Goal: Feedback & Contribution: Leave review/rating

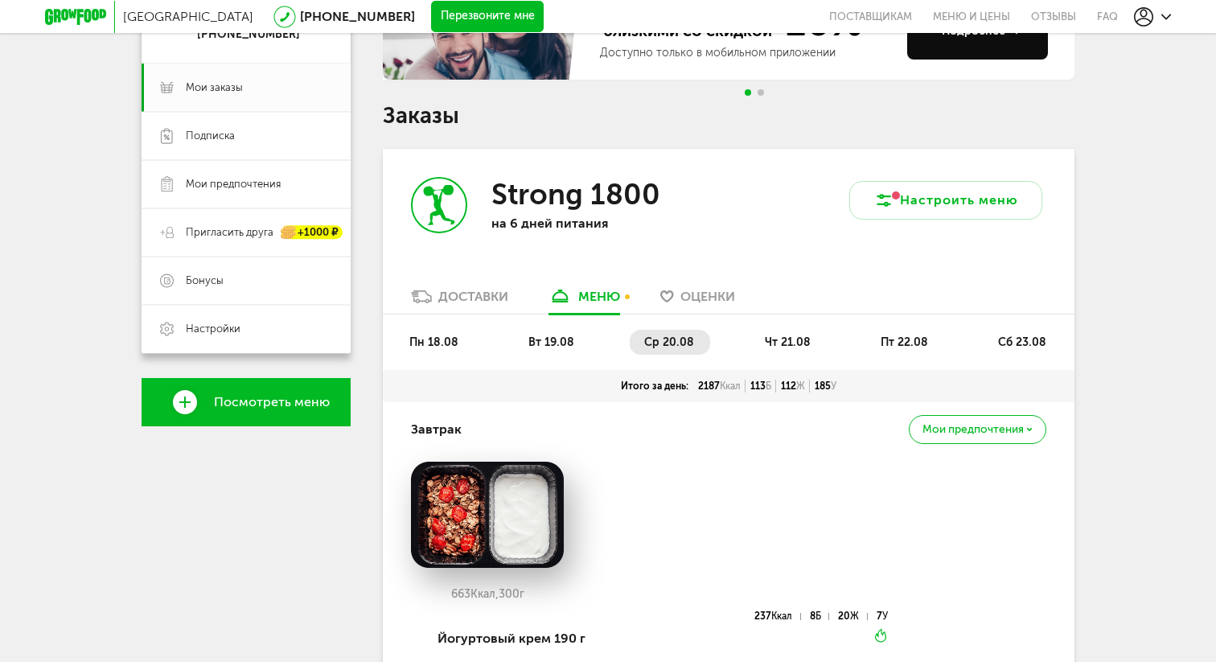
scroll to position [222, 0]
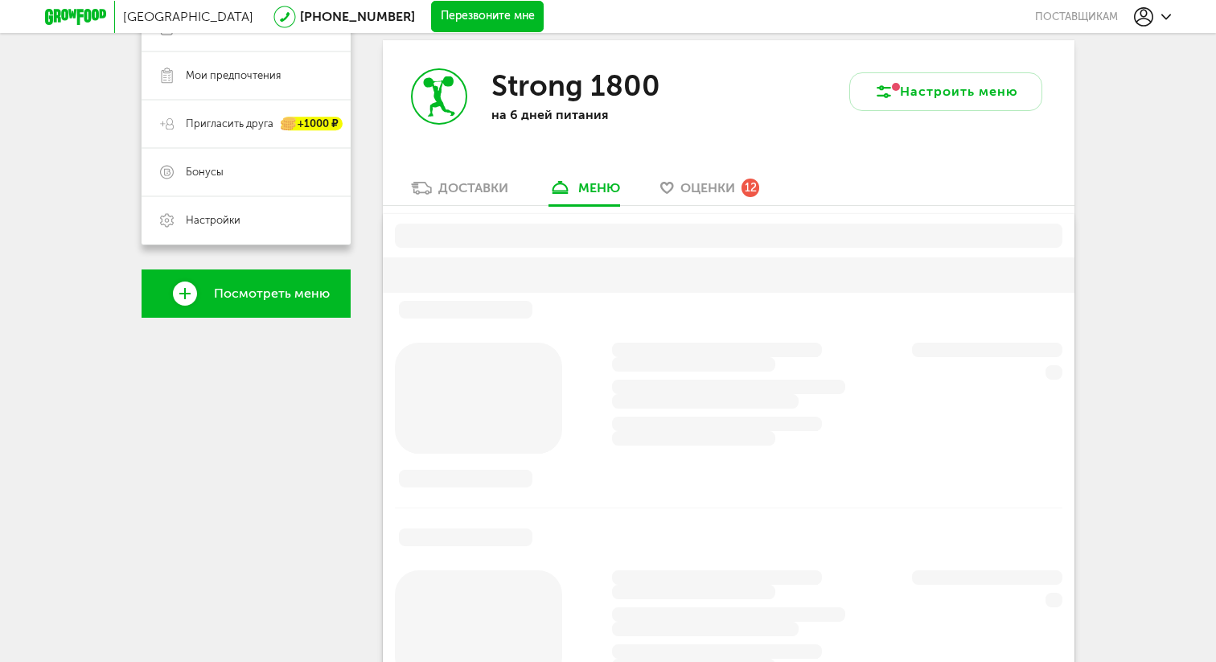
scroll to position [315, 0]
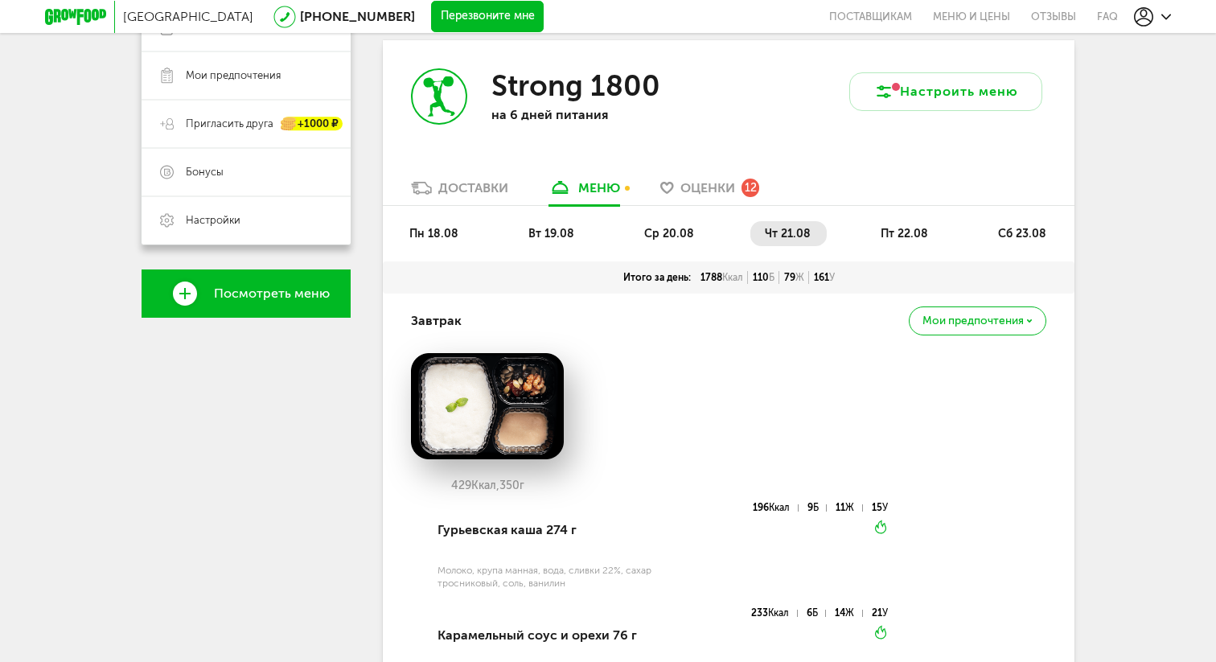
click at [719, 194] on span "Оценки" at bounding box center [707, 187] width 55 height 15
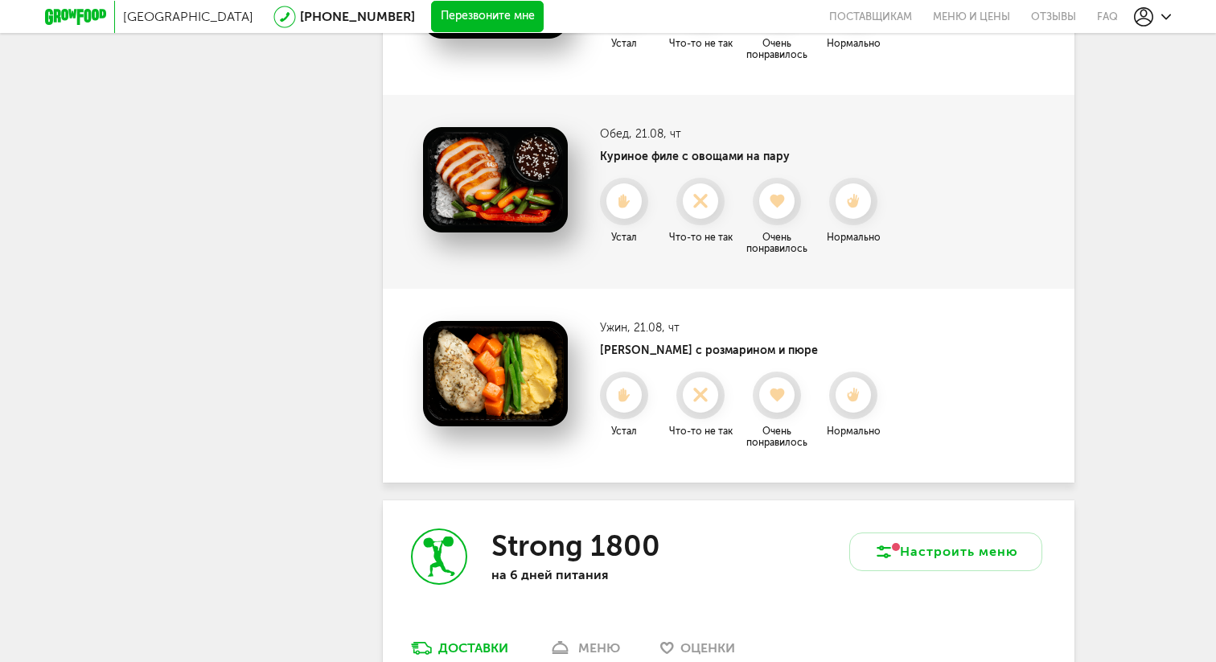
scroll to position [2405, 0]
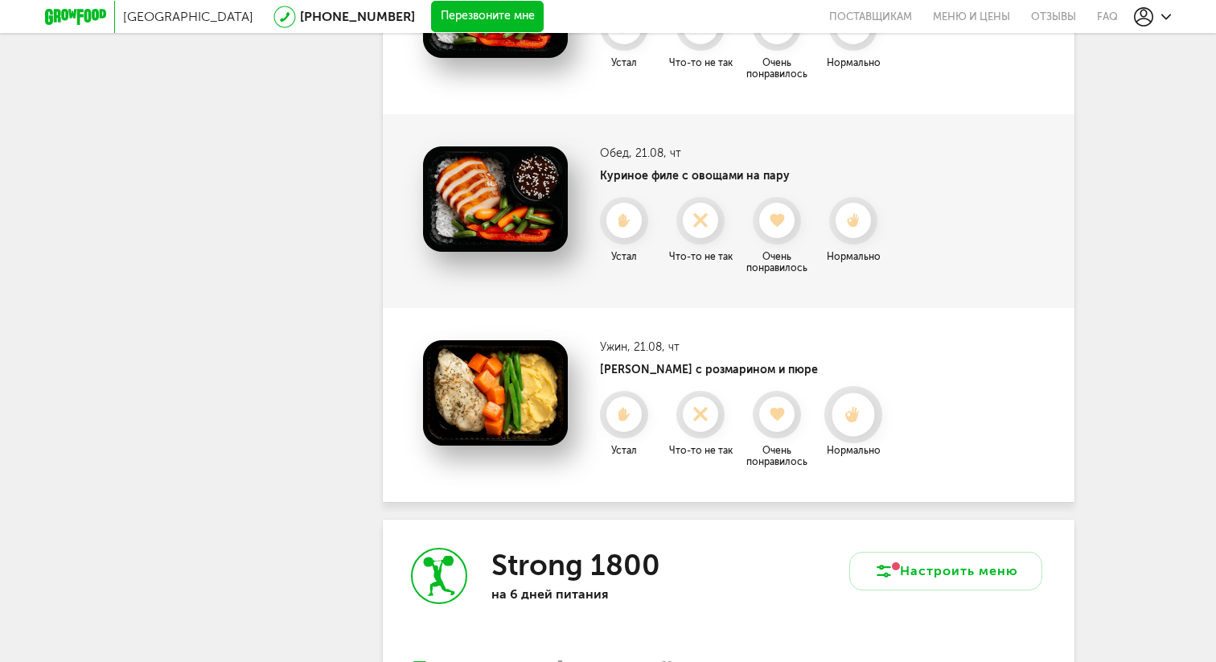
click at [856, 405] on icon at bounding box center [853, 414] width 43 height 18
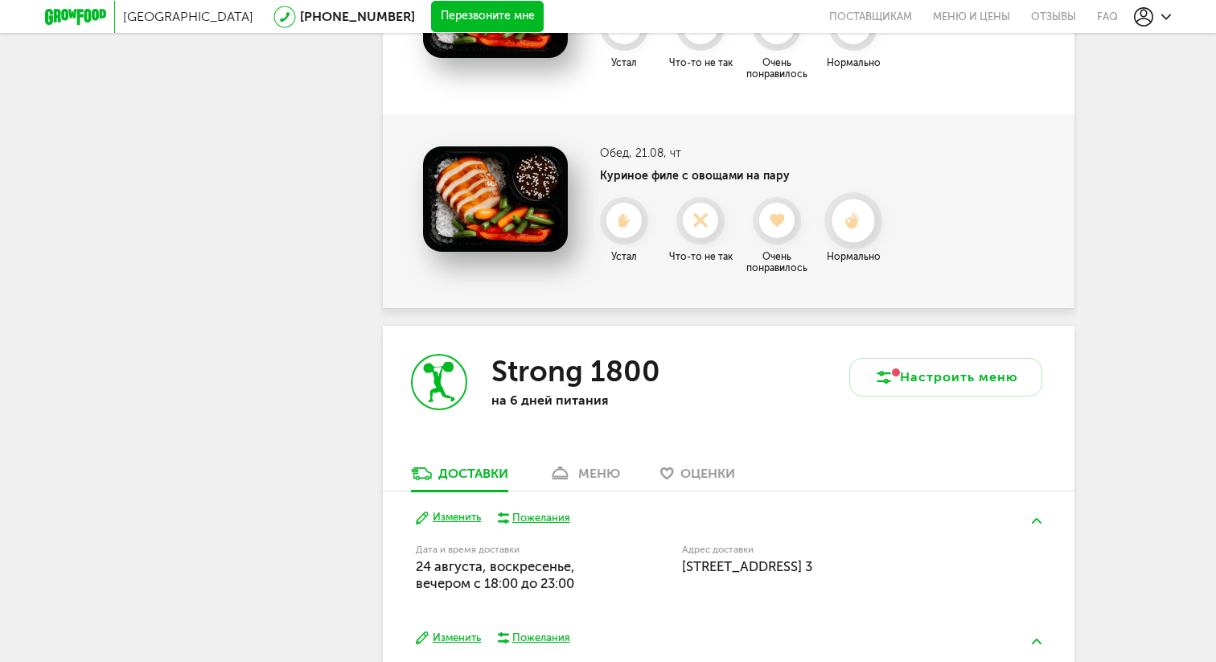
click at [857, 212] on icon at bounding box center [853, 221] width 43 height 18
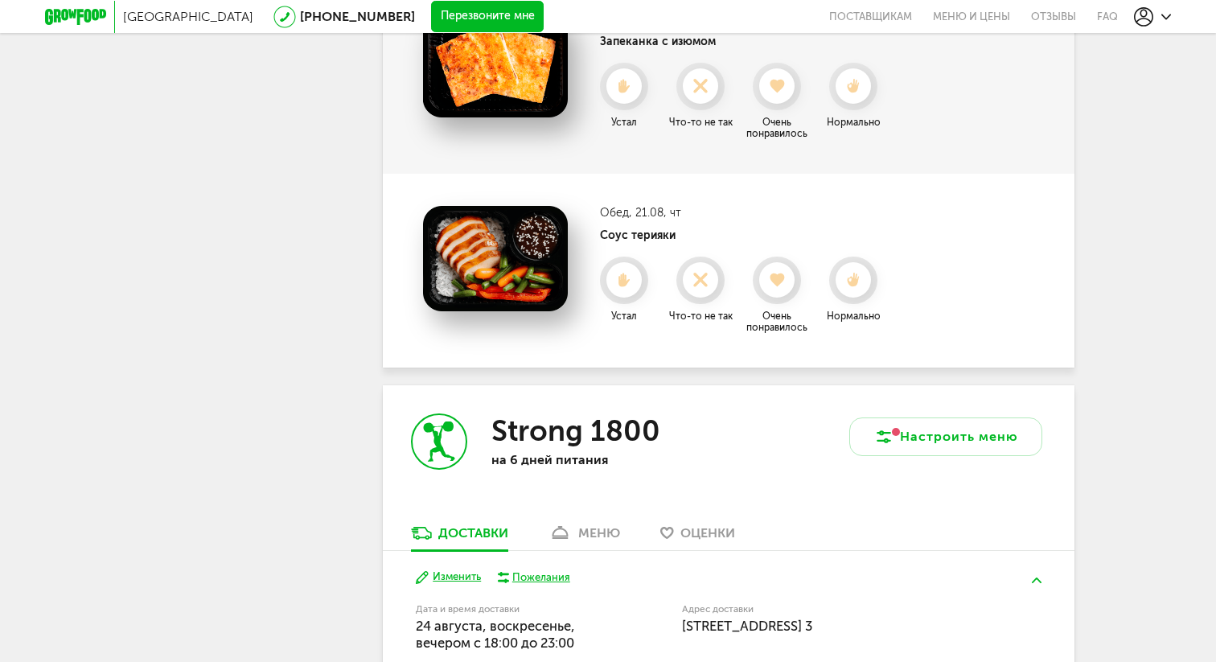
scroll to position [2144, 0]
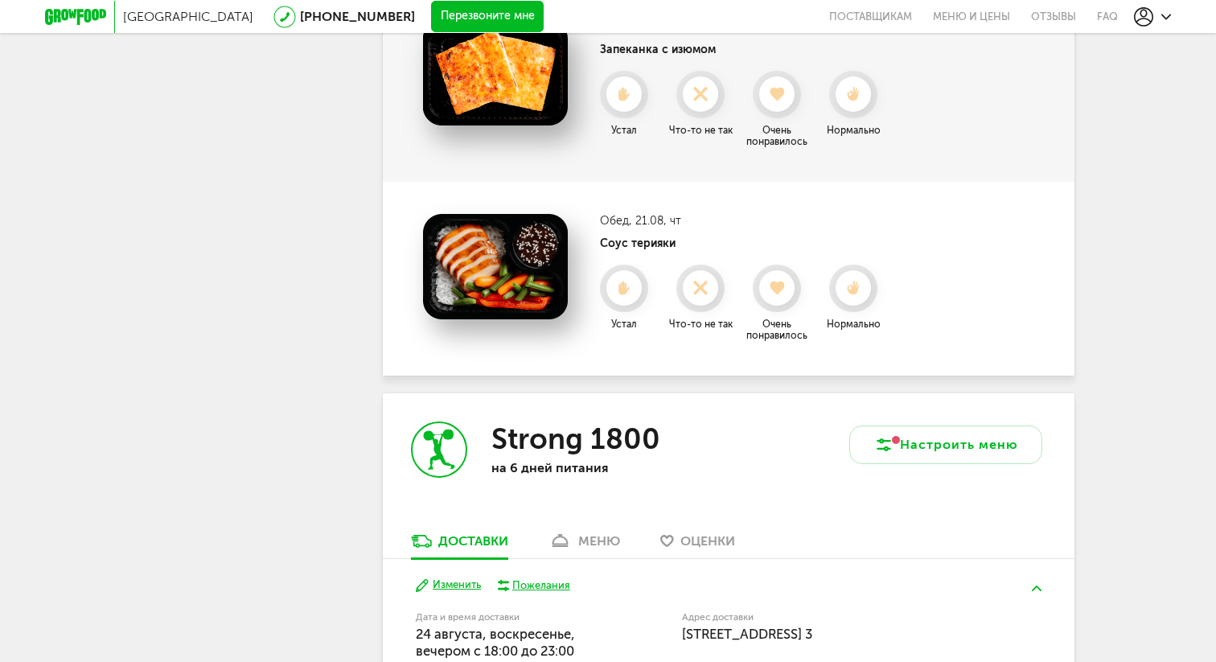
drag, startPoint x: 861, startPoint y: 263, endPoint x: 866, endPoint y: 224, distance: 39.7
click at [866, 224] on div "Обед , 21.08, чт Соус терияки Нормально Что-то не так Устал Очень понравилось" at bounding box center [745, 277] width 290 height 127
click at [787, 279] on icon at bounding box center [776, 288] width 43 height 18
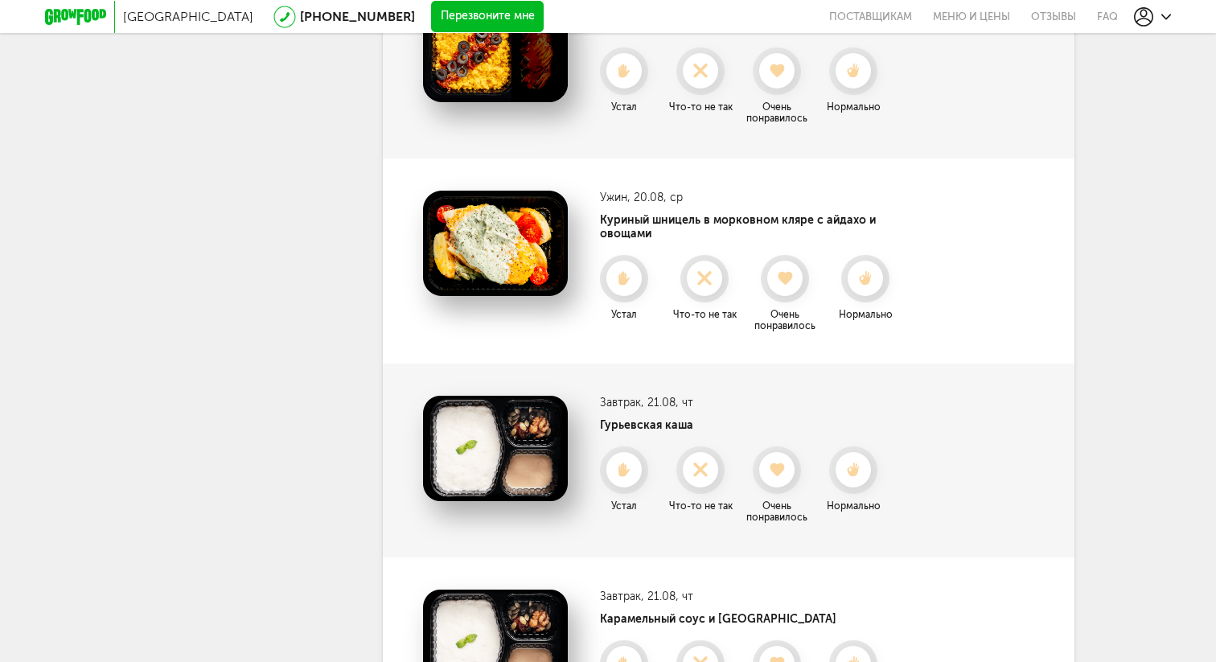
scroll to position [1379, 0]
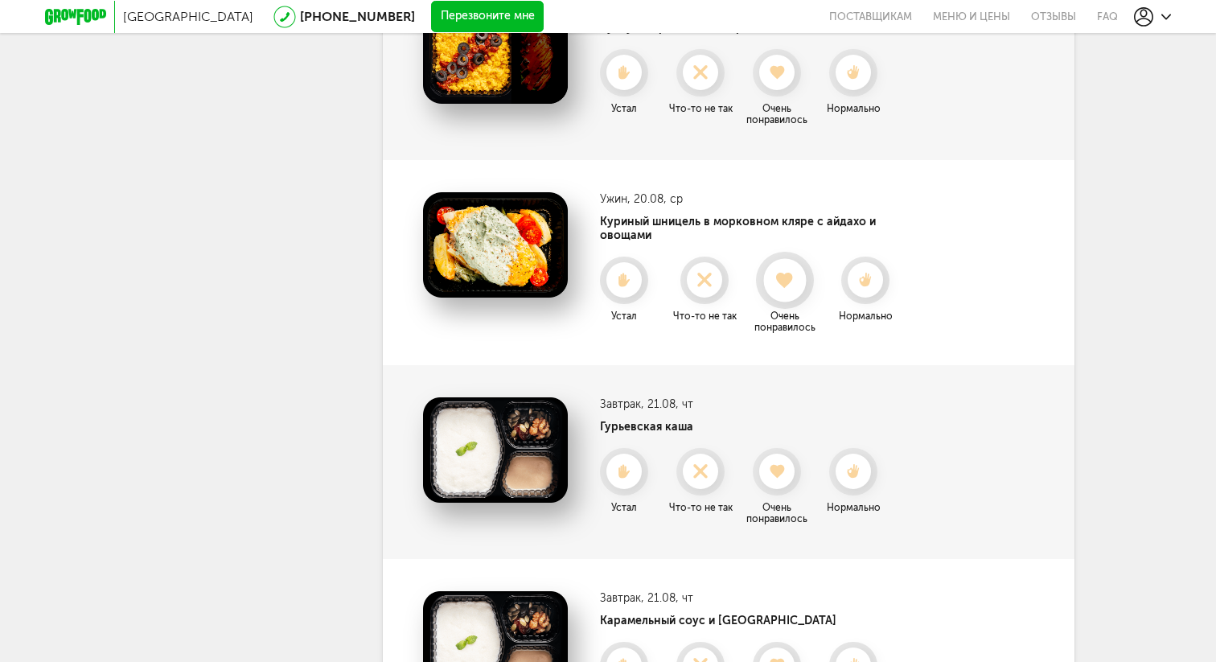
click at [802, 271] on icon at bounding box center [784, 280] width 43 height 18
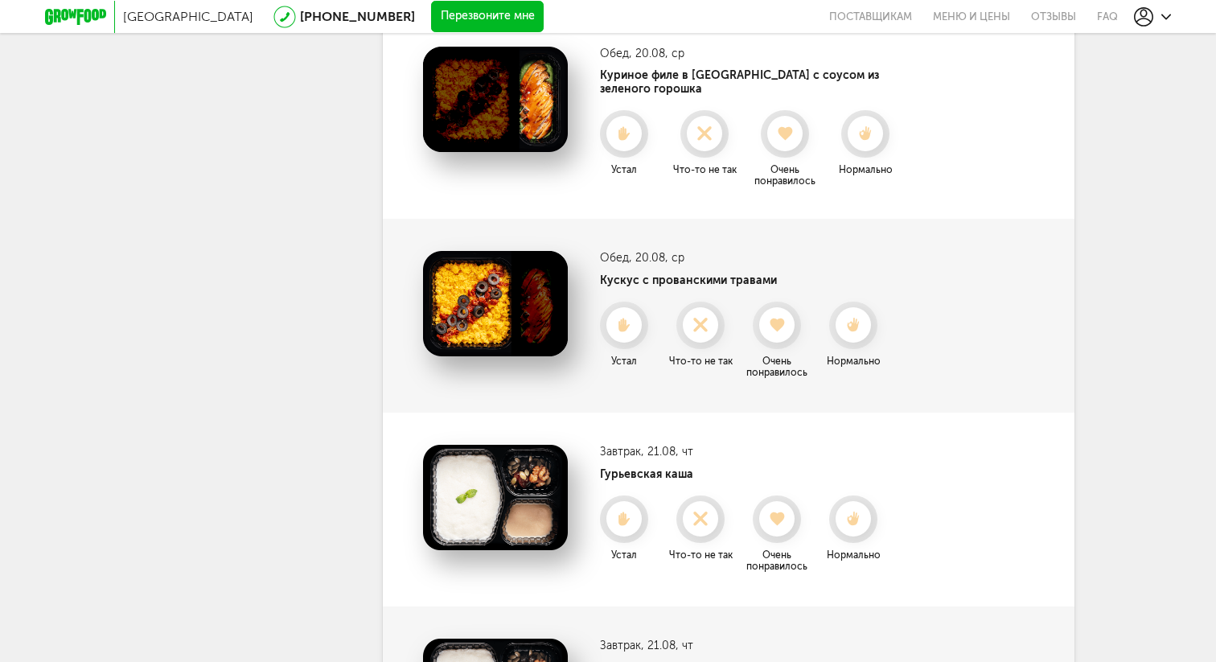
scroll to position [1081, 0]
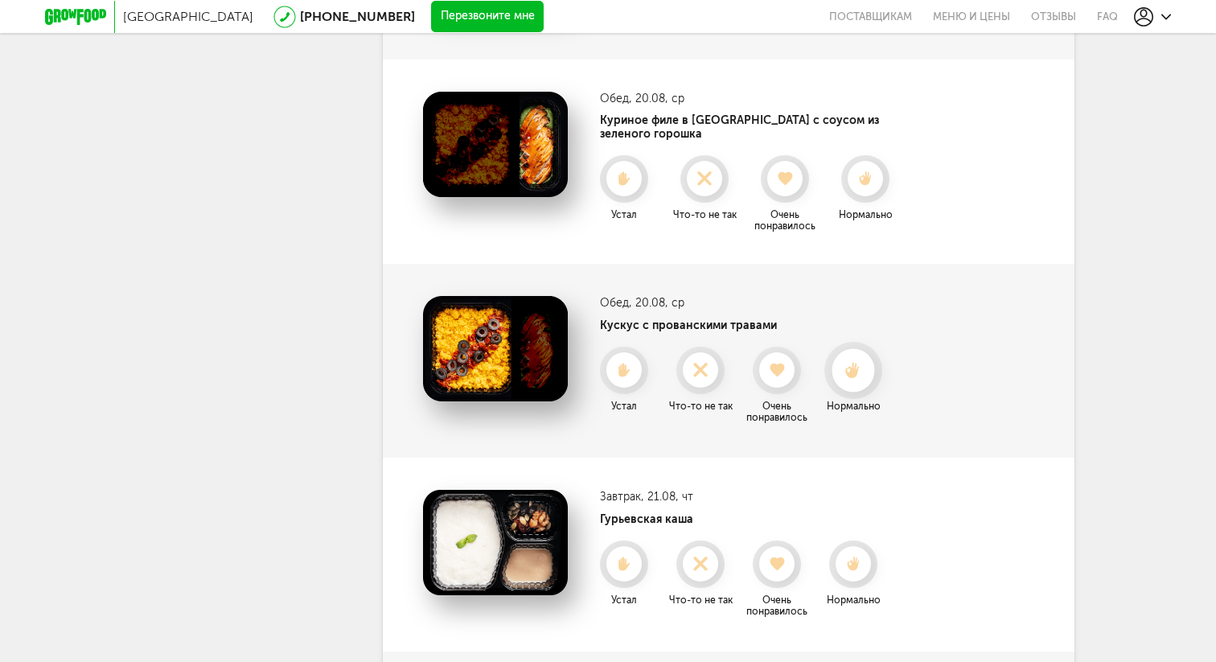
click at [873, 361] on icon at bounding box center [853, 370] width 43 height 18
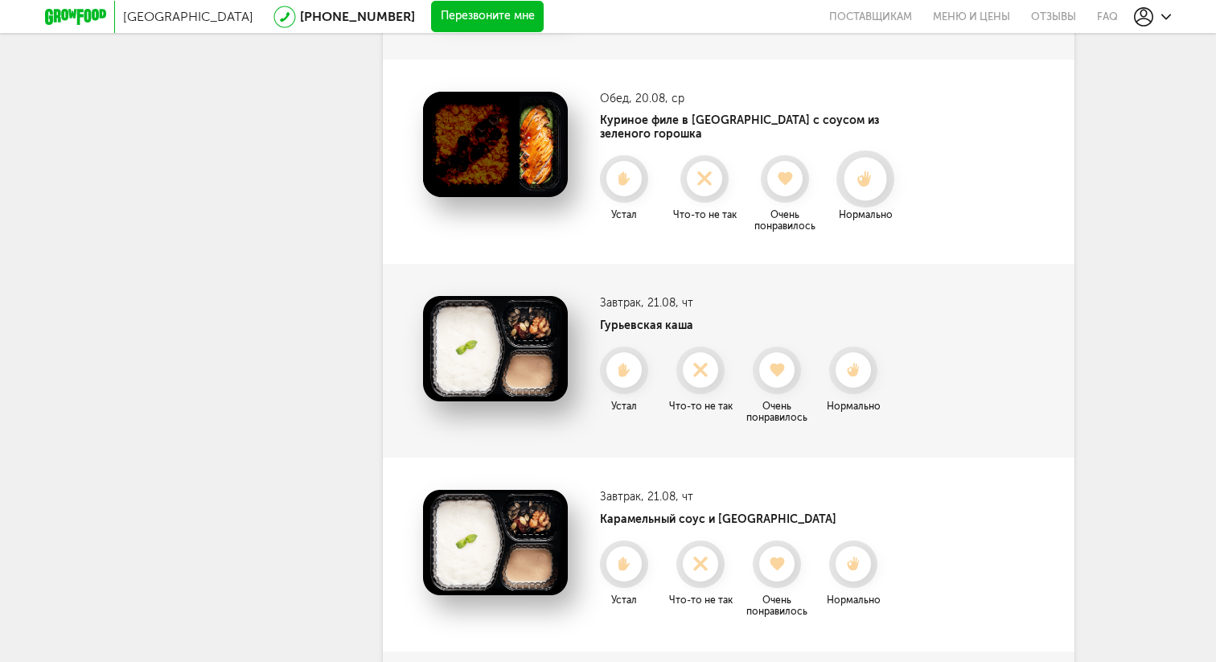
click at [870, 158] on div at bounding box center [865, 179] width 43 height 43
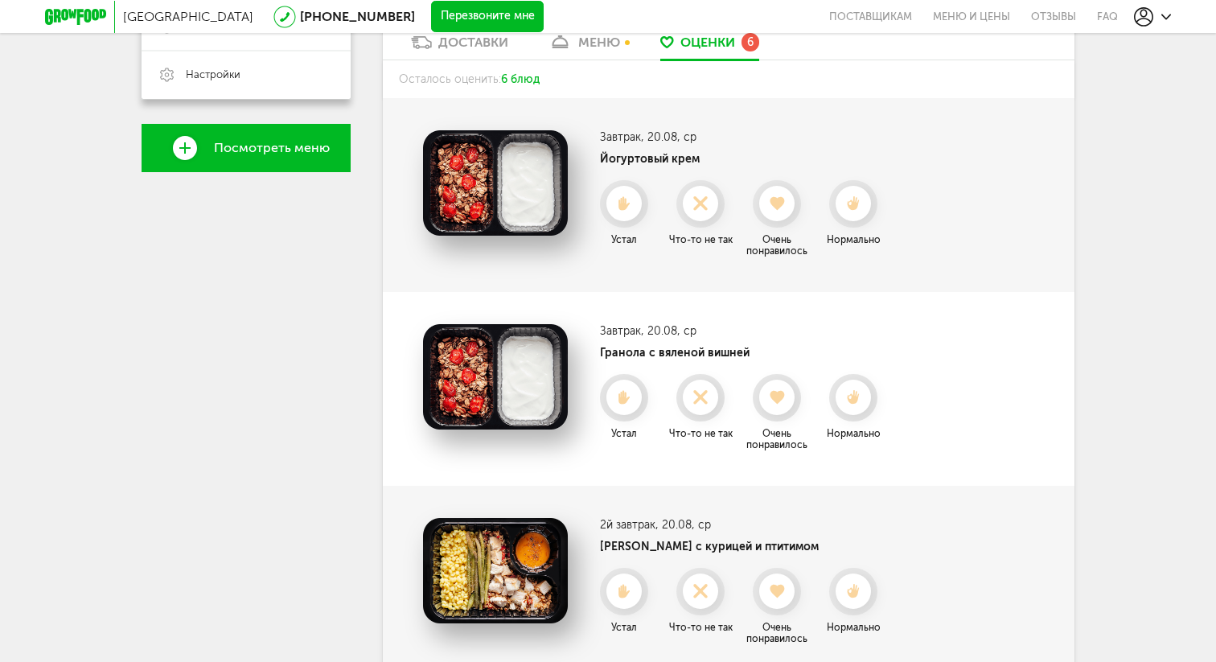
scroll to position [450, 0]
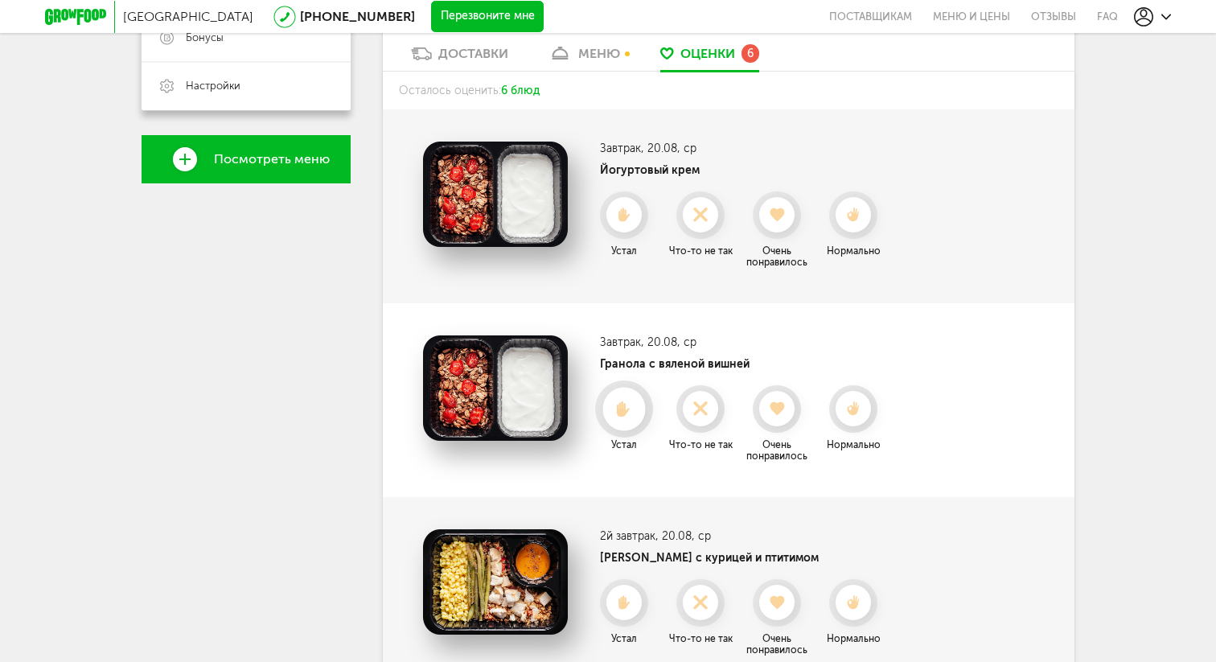
click at [621, 406] on use at bounding box center [625, 409] width 14 height 16
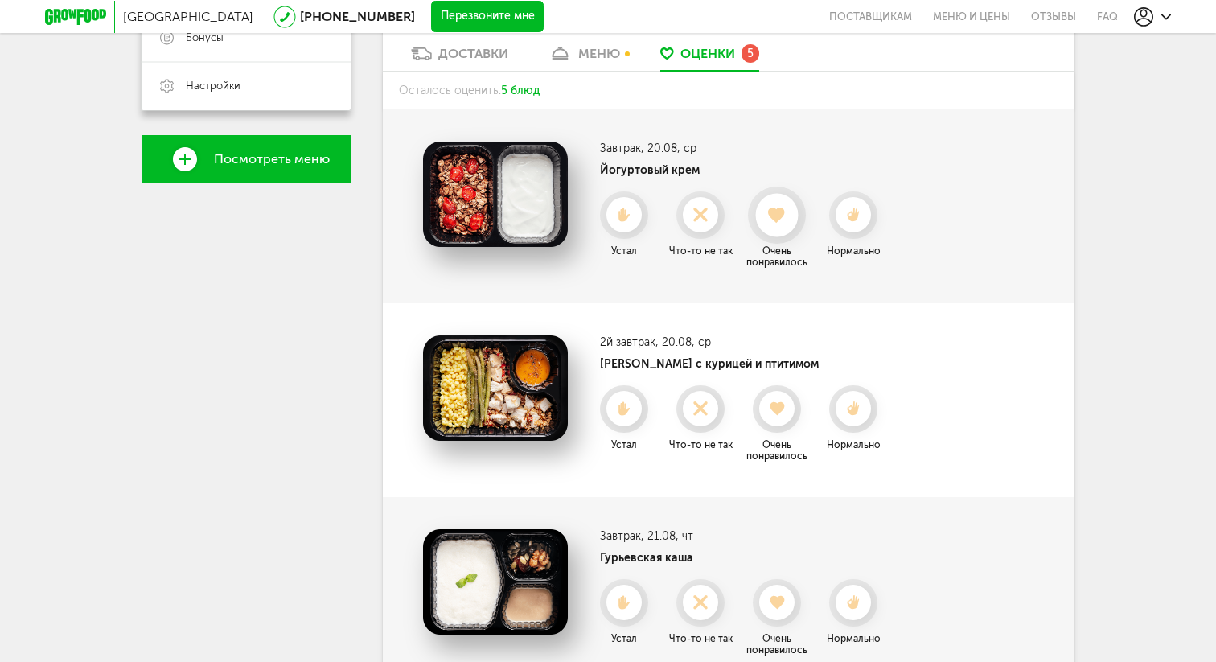
click at [778, 218] on use at bounding box center [778, 215] width 18 height 16
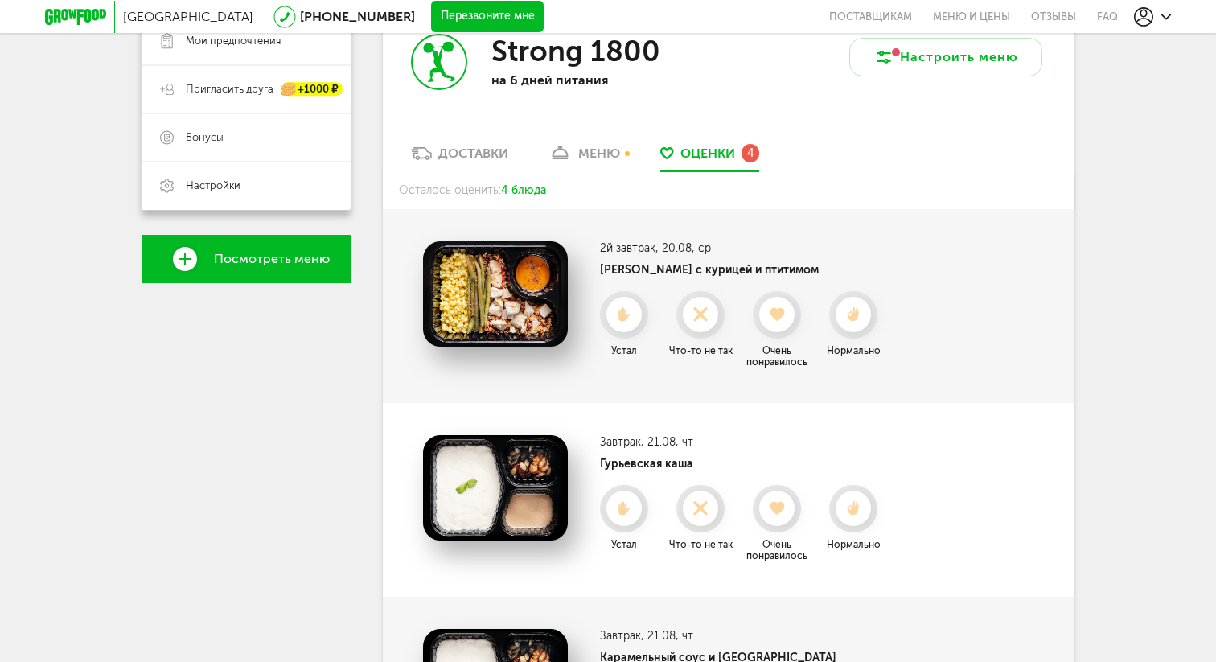
click at [572, 156] on icon at bounding box center [560, 153] width 23 height 14
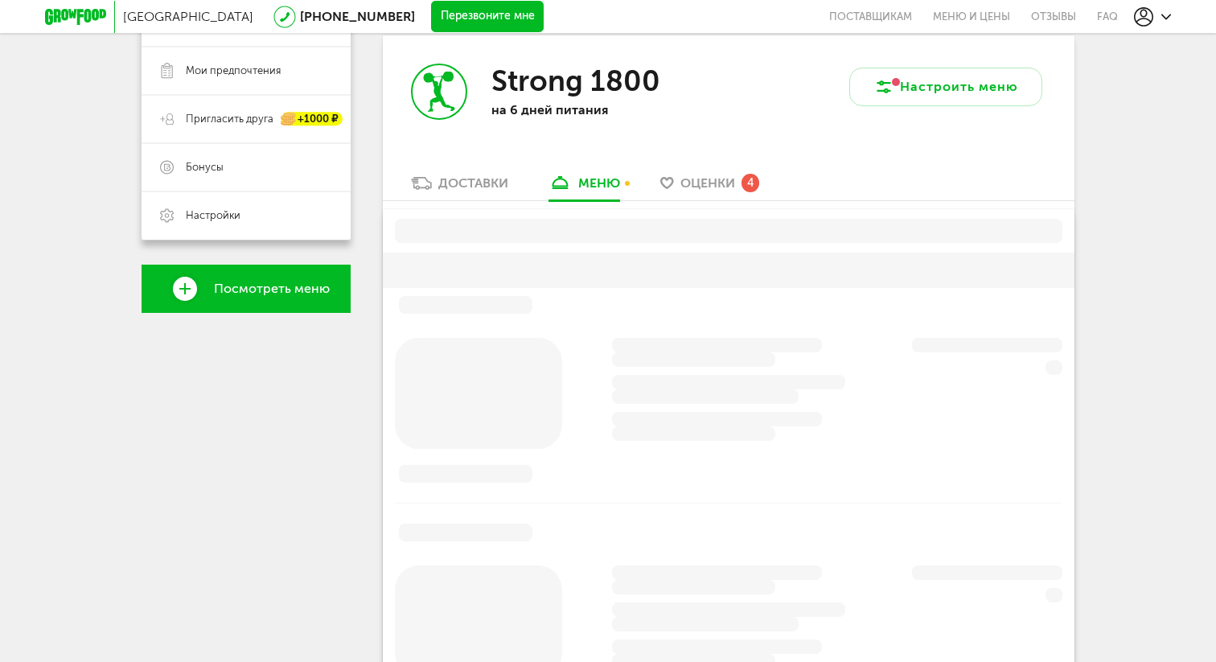
scroll to position [315, 0]
